Goal: Feedback & Contribution: Submit feedback/report problem

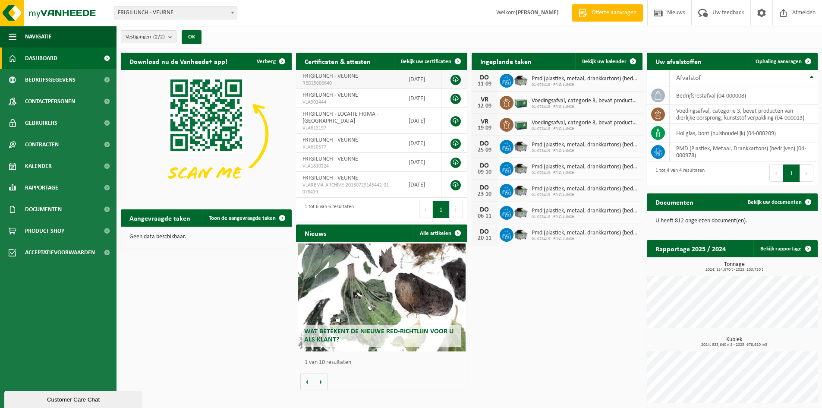
click at [400, 71] on td "FRIGILUNCH - VEURNE RED25006640" at bounding box center [349, 79] width 106 height 19
click at [719, 9] on span "Uw feedback" at bounding box center [728, 12] width 36 height 25
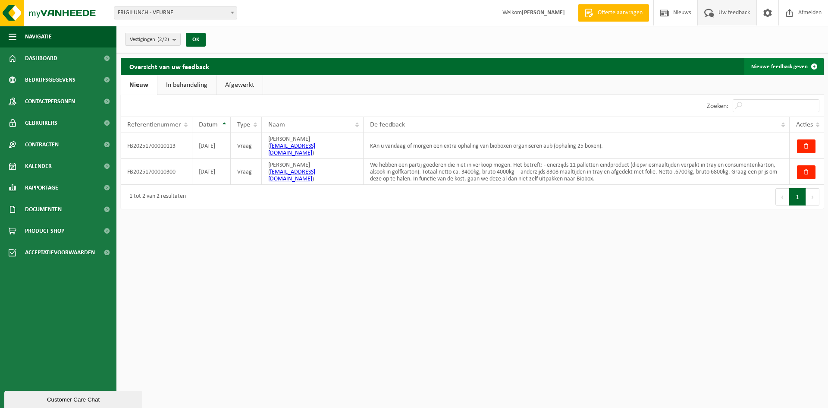
click at [792, 67] on link "Nieuwe feedback geven" at bounding box center [784, 66] width 79 height 17
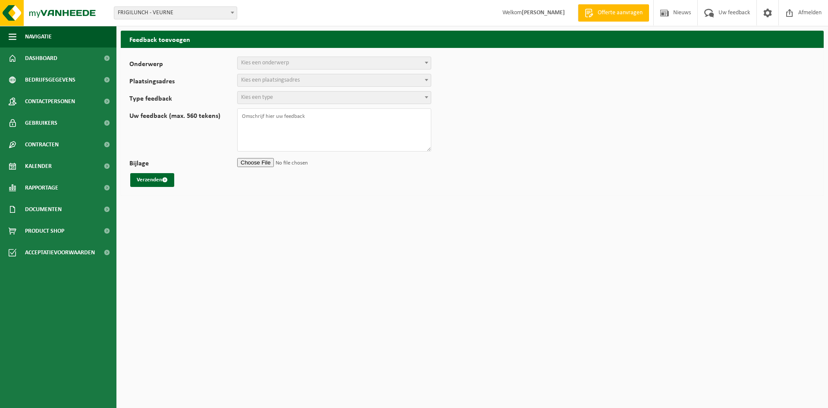
select select
click at [333, 63] on span "Kies een onderwerp" at bounding box center [334, 63] width 193 height 12
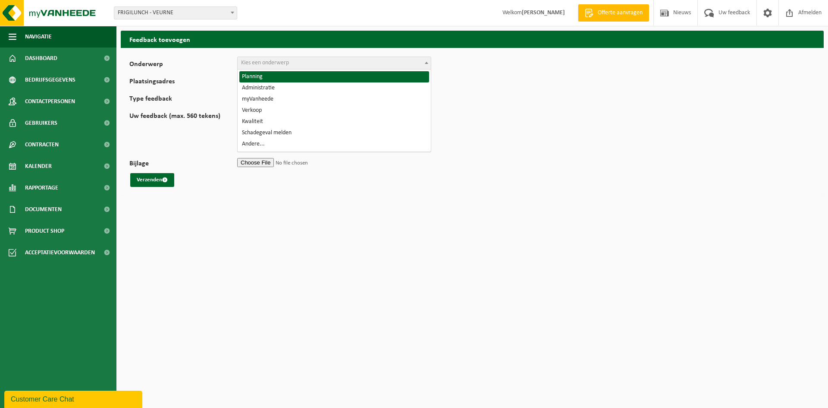
select select "1"
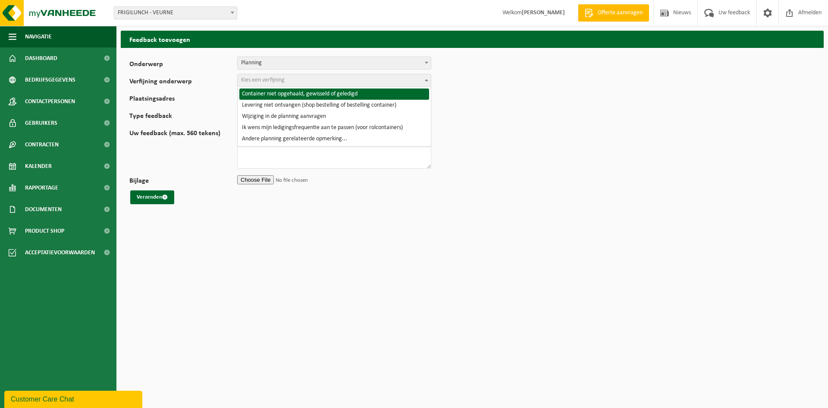
click at [291, 80] on span "Kies een verfijning" at bounding box center [334, 80] width 193 height 12
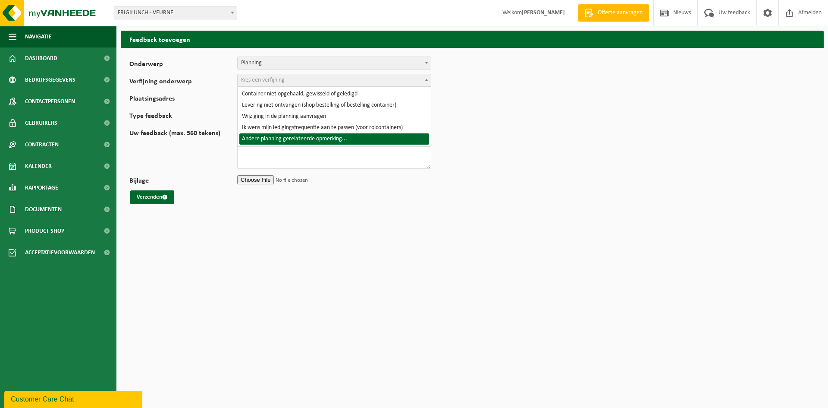
select select "6"
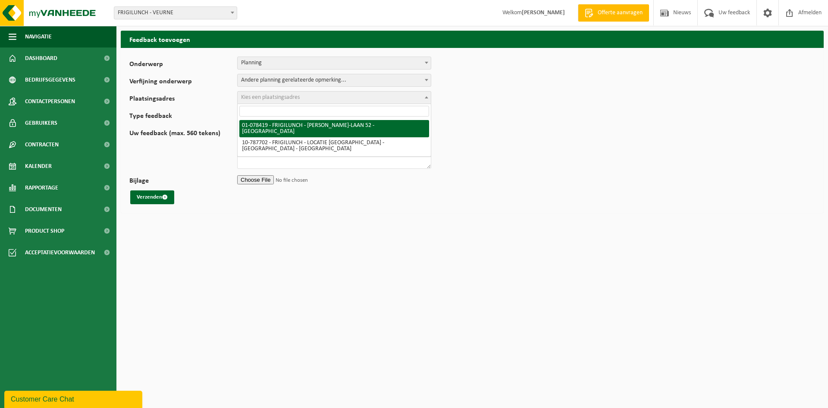
click at [295, 100] on span "Kies een plaatsingsadres" at bounding box center [270, 97] width 59 height 6
select select "561"
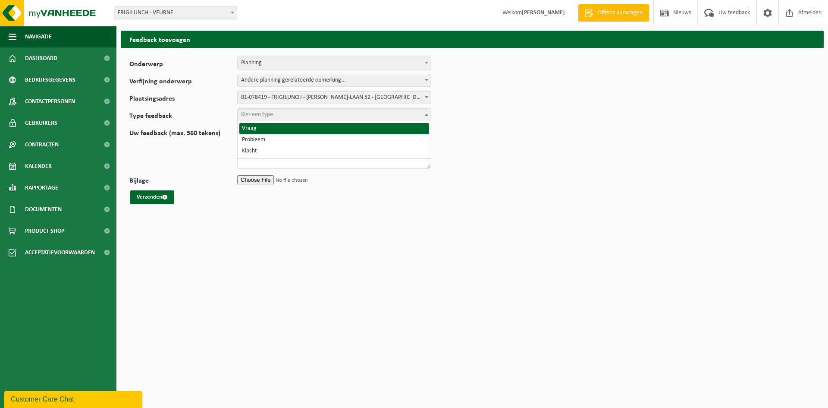
click at [290, 112] on span "Kies een type" at bounding box center [334, 115] width 193 height 12
select select "QUE"
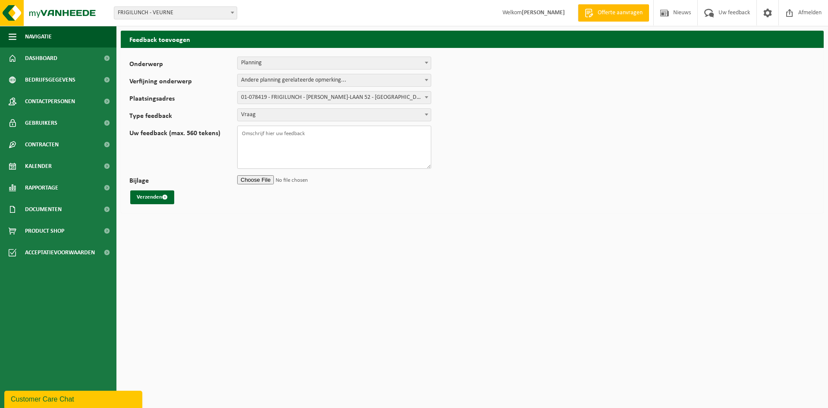
click at [274, 134] on textarea "Uw feedback (max. 560 tekens)" at bounding box center [334, 147] width 194 height 43
click at [268, 134] on textarea "Kan u woendag 10/9 een extra biobox-ophaling aorganiseren voor de site in Veurn…" at bounding box center [334, 147] width 194 height 43
type textarea "Kan u woensdag 10/9 een extra biobox-ophaling aorganiseren voor de site in Veur…"
click at [157, 193] on button "Verzenden" at bounding box center [152, 197] width 44 height 14
